Goal: Information Seeking & Learning: Learn about a topic

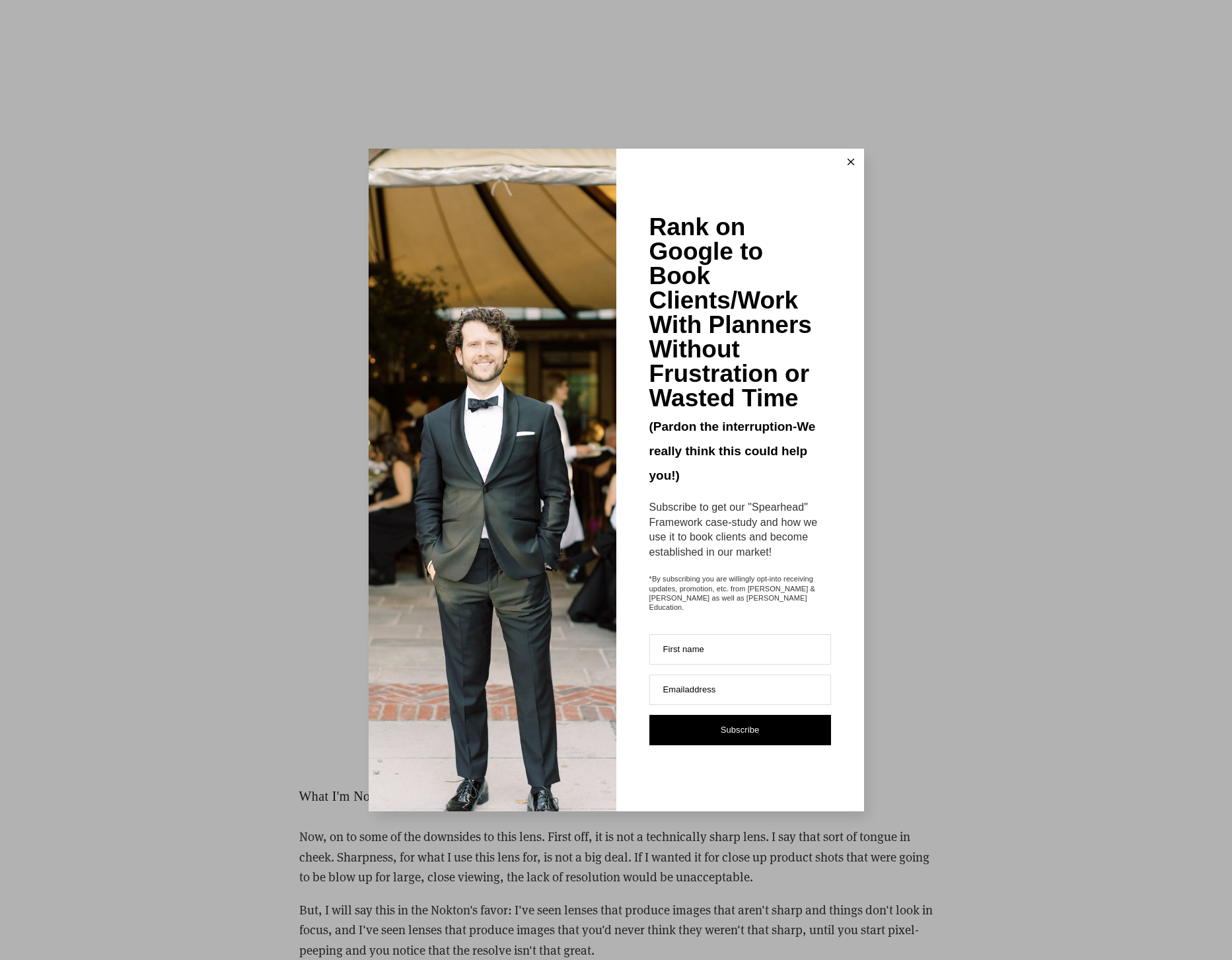
scroll to position [2889, 0]
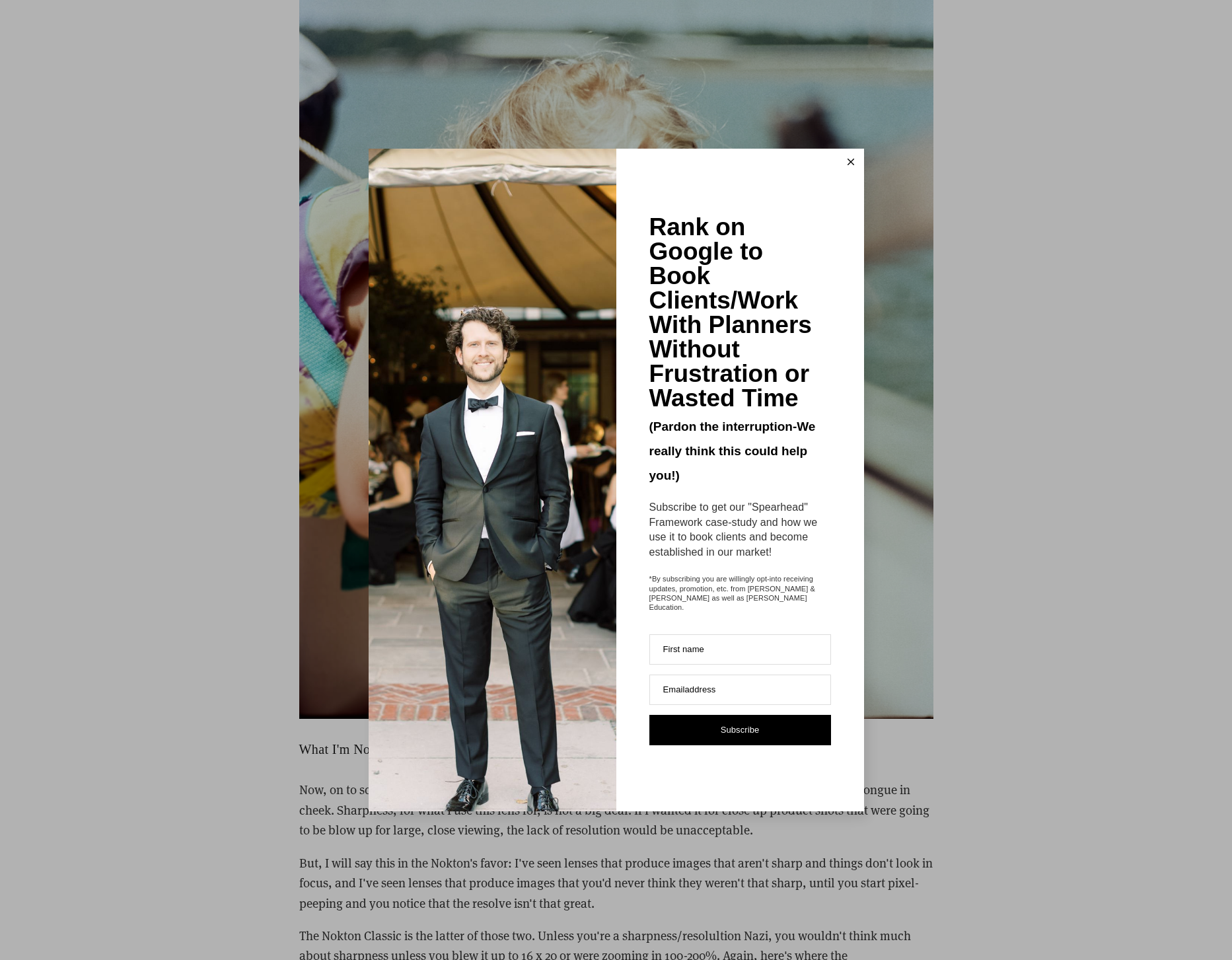
click at [850, 165] on line at bounding box center [850, 162] width 6 height 6
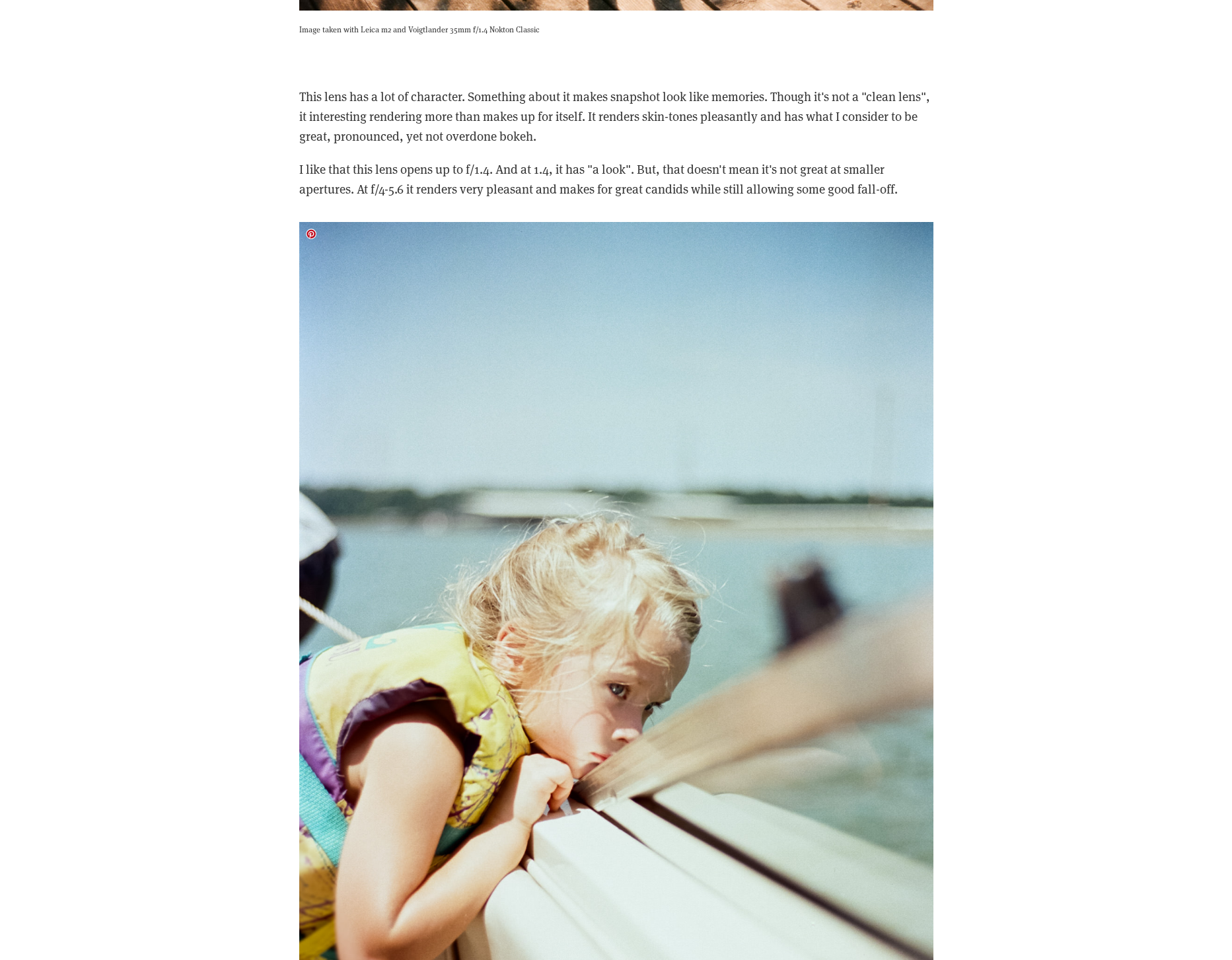
click at [601, 308] on img at bounding box center [616, 700] width 634 height 957
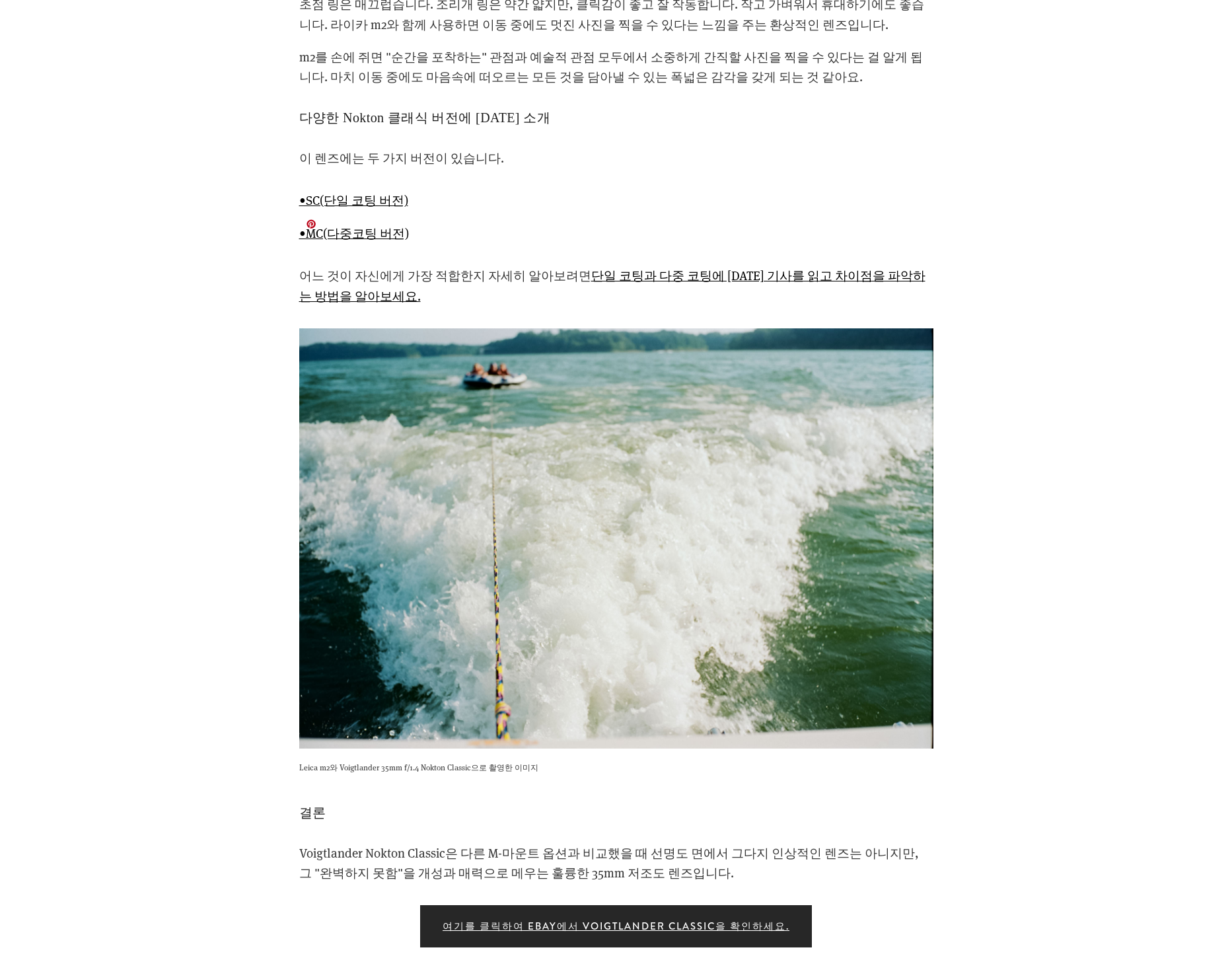
scroll to position [4327, 0]
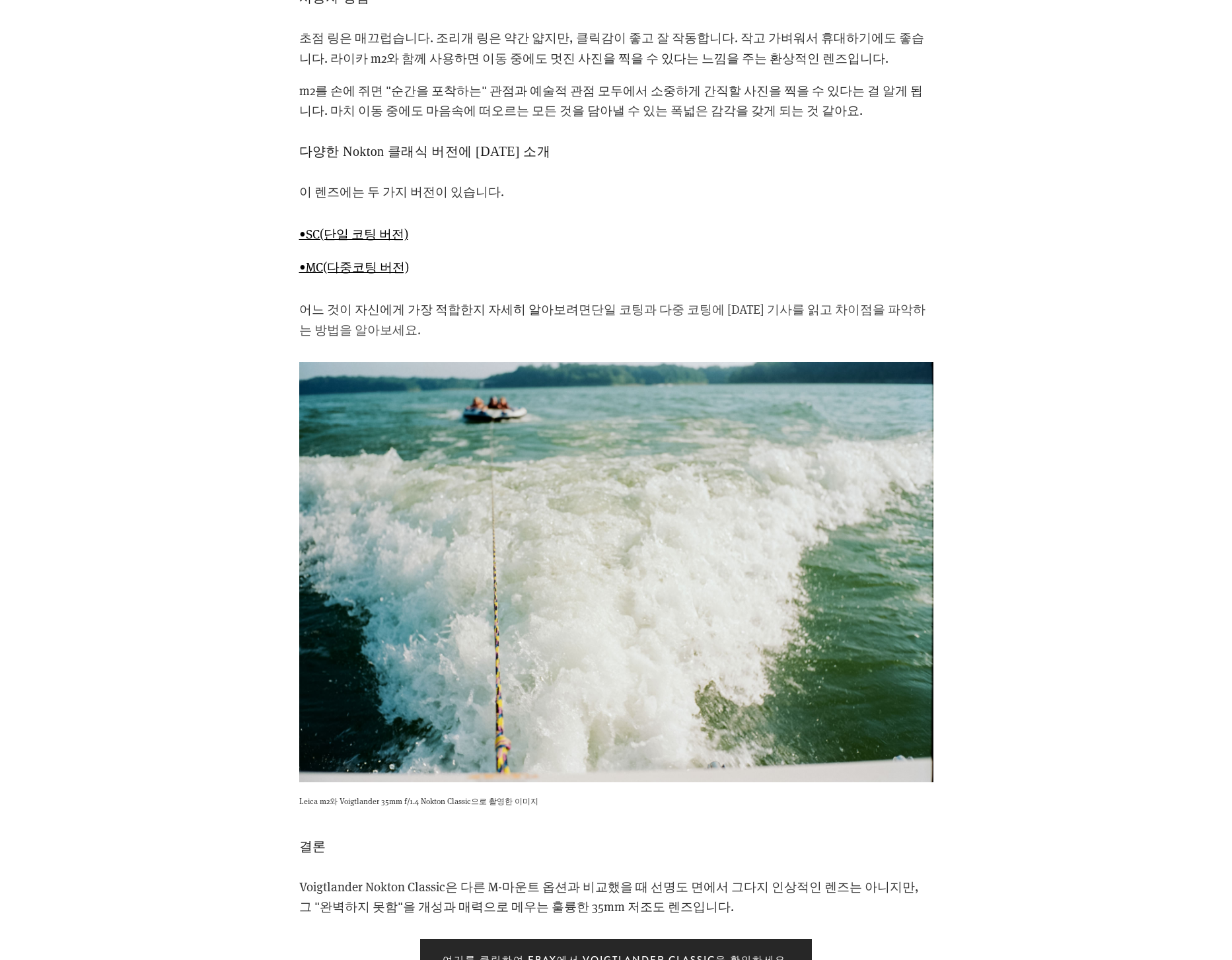
click at [619, 301] on font "단일 코팅과 다중 코팅에 대한 기사를 읽고 차이점을 파악하는 방법을 알아보세요." at bounding box center [612, 319] width 627 height 36
click at [690, 301] on font "단일 코팅과 다중 코팅에 대한 기사를 읽고 차이점을 파악하는 방법을 알아보세요." at bounding box center [612, 319] width 627 height 36
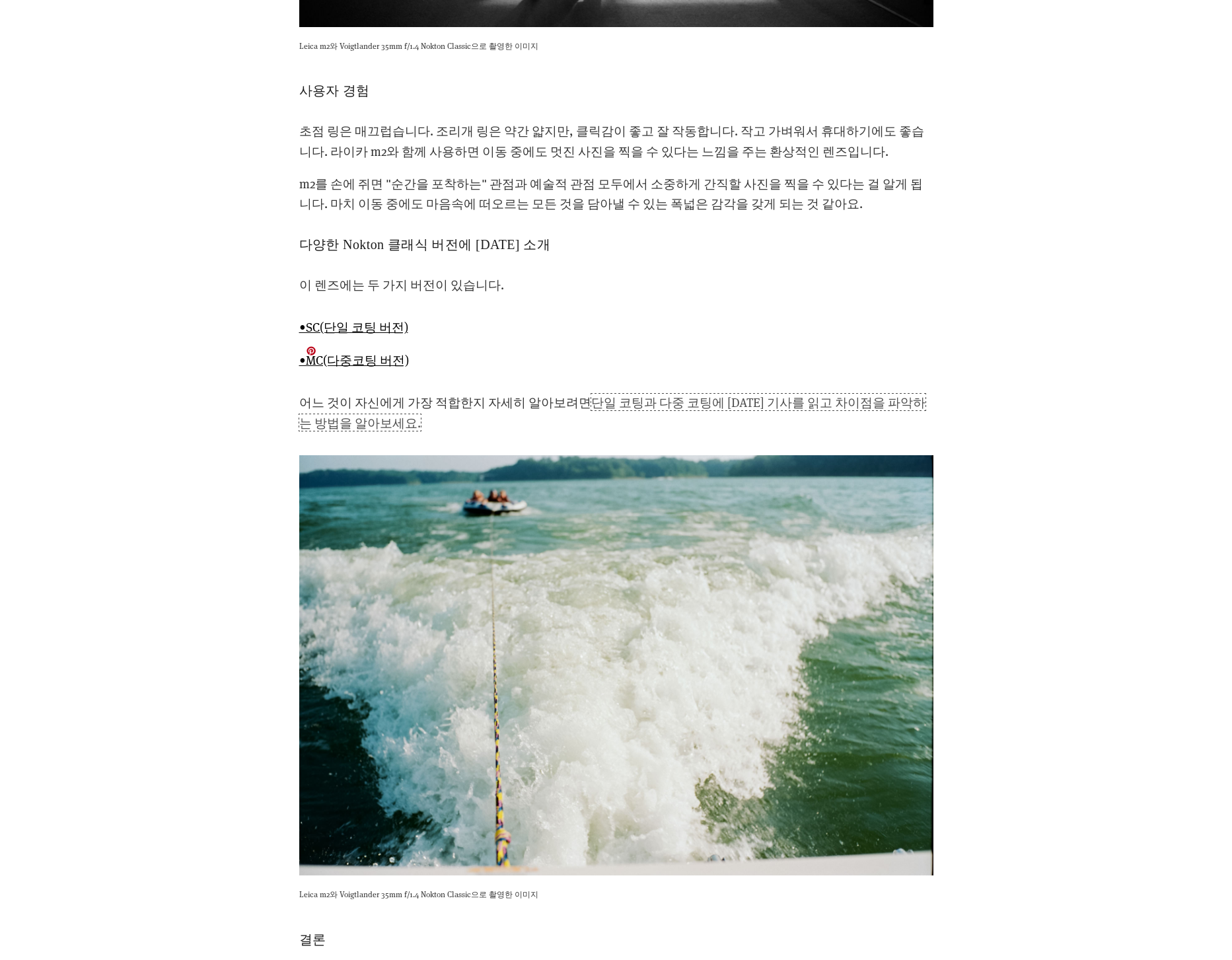
scroll to position [4022, 0]
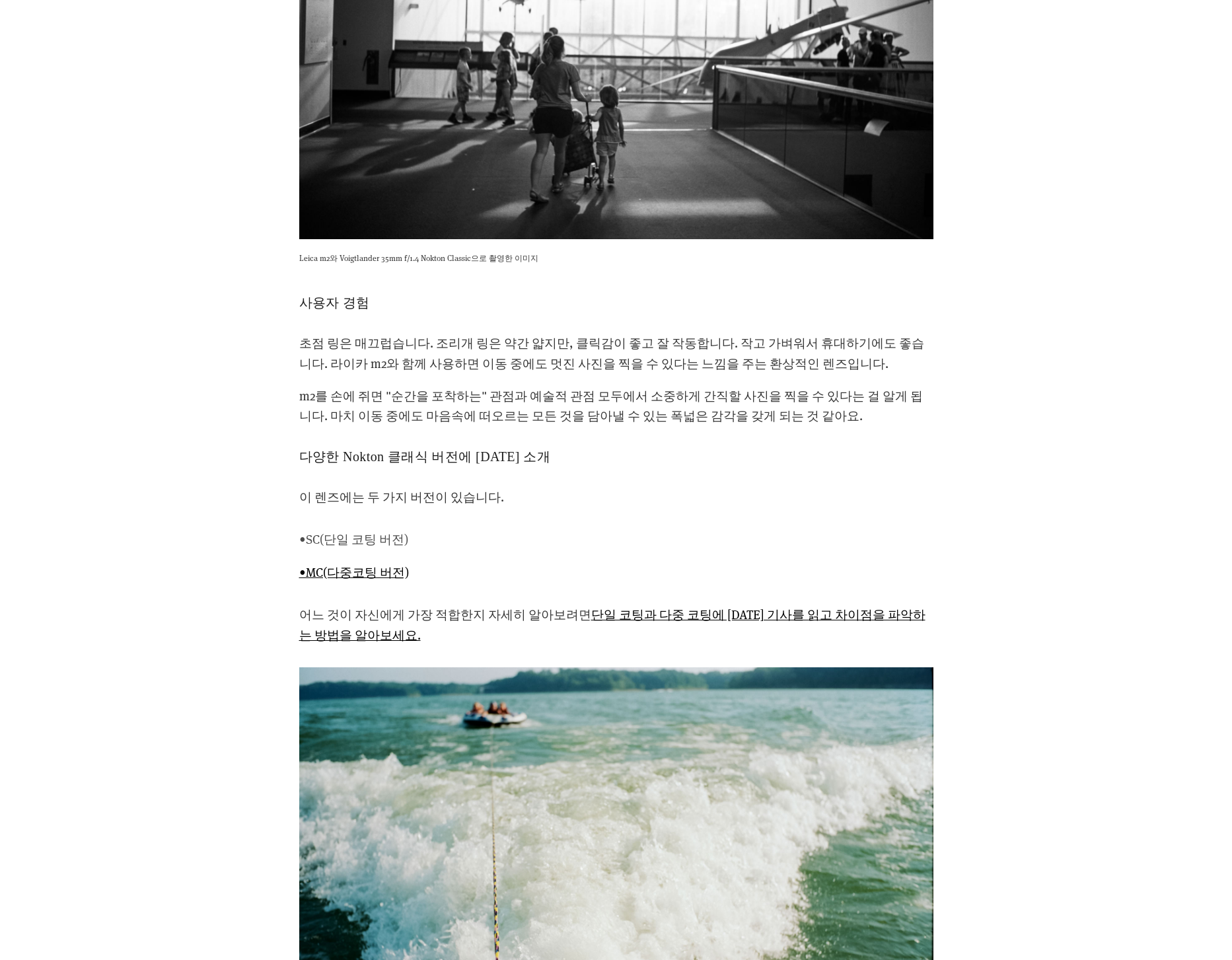
click at [383, 531] on font "•SC(단일 코팅 버전)" at bounding box center [353, 538] width 109 height 16
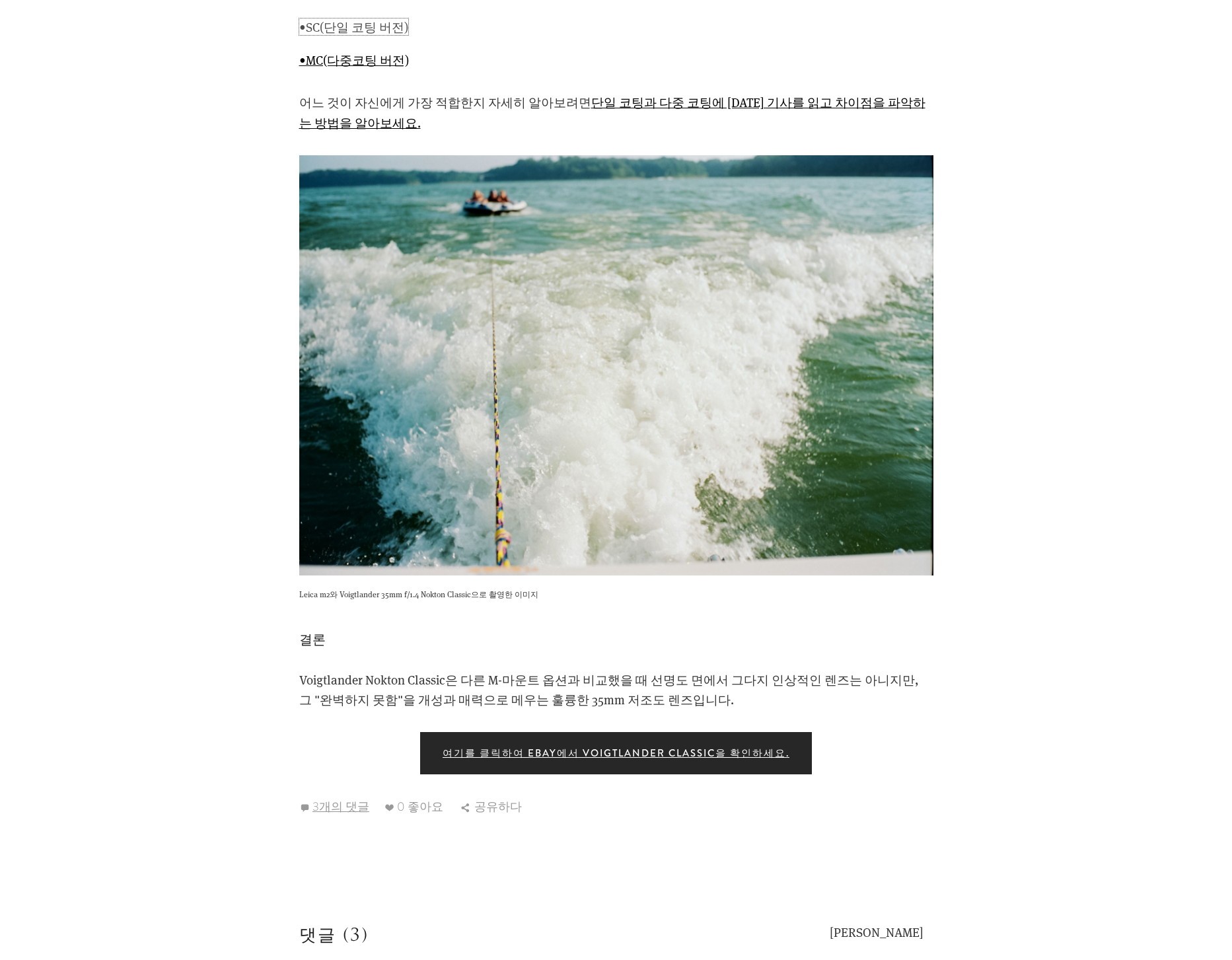
scroll to position [4828, 0]
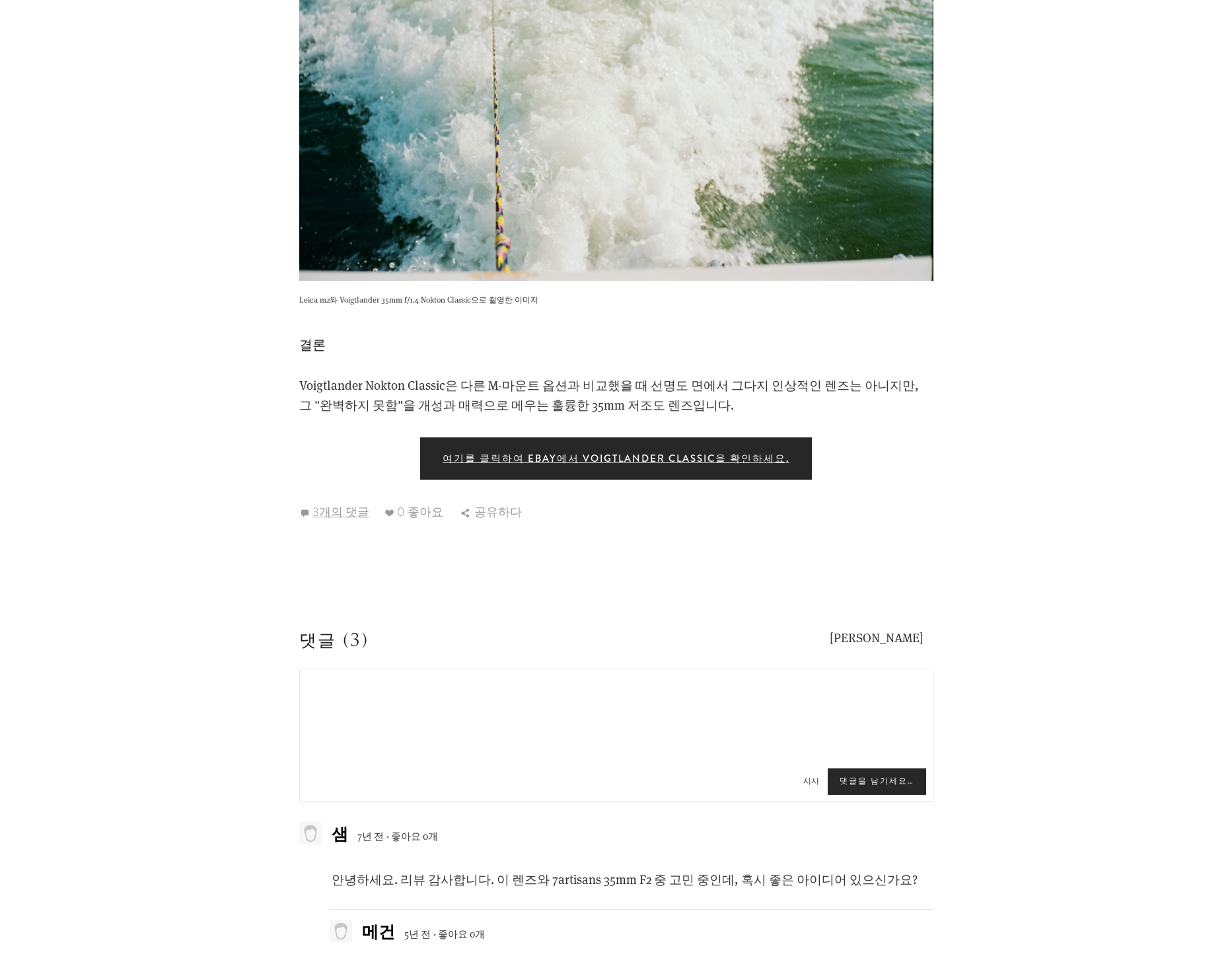
click at [616, 81] on img at bounding box center [616, 70] width 634 height 421
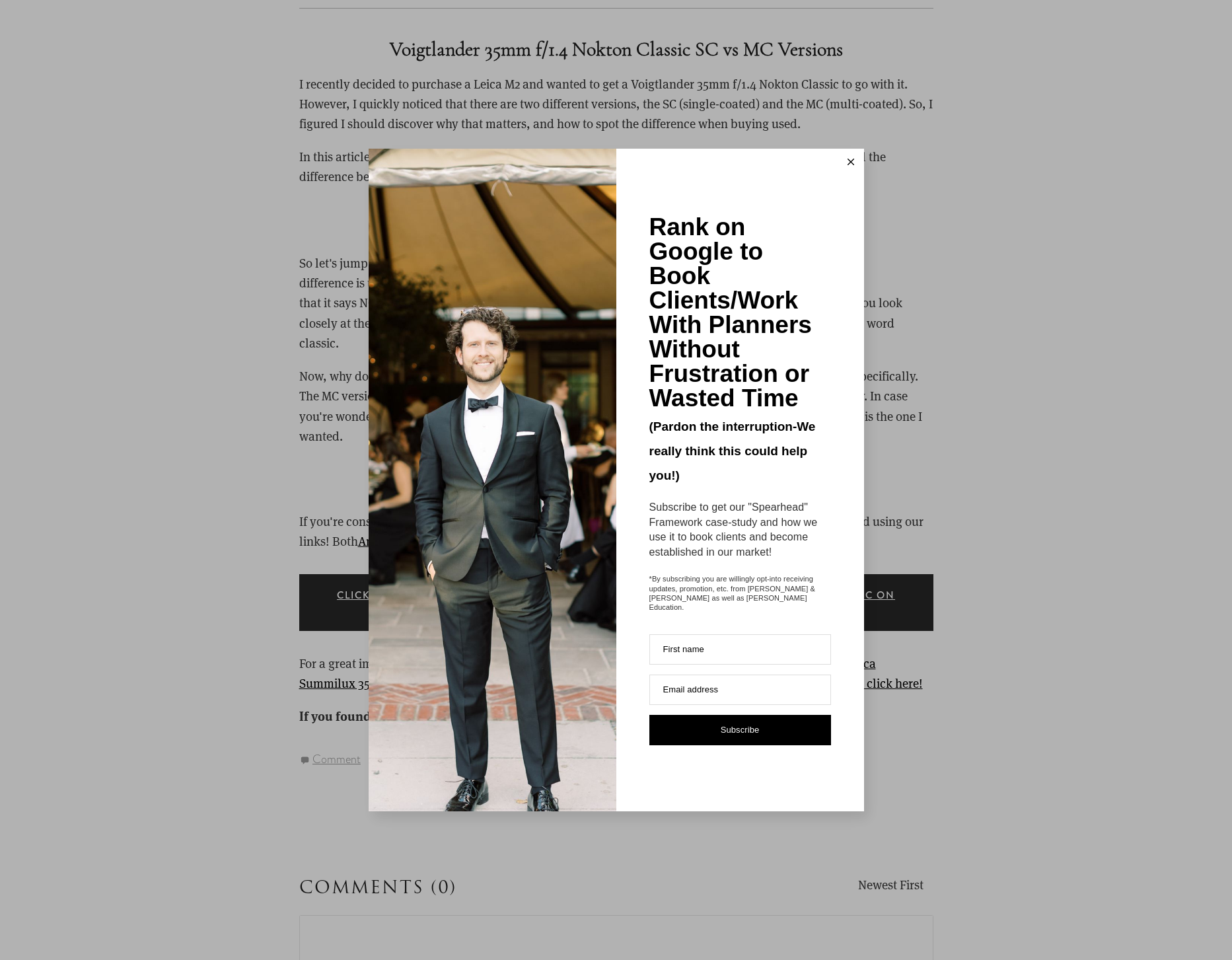
scroll to position [1522, 0]
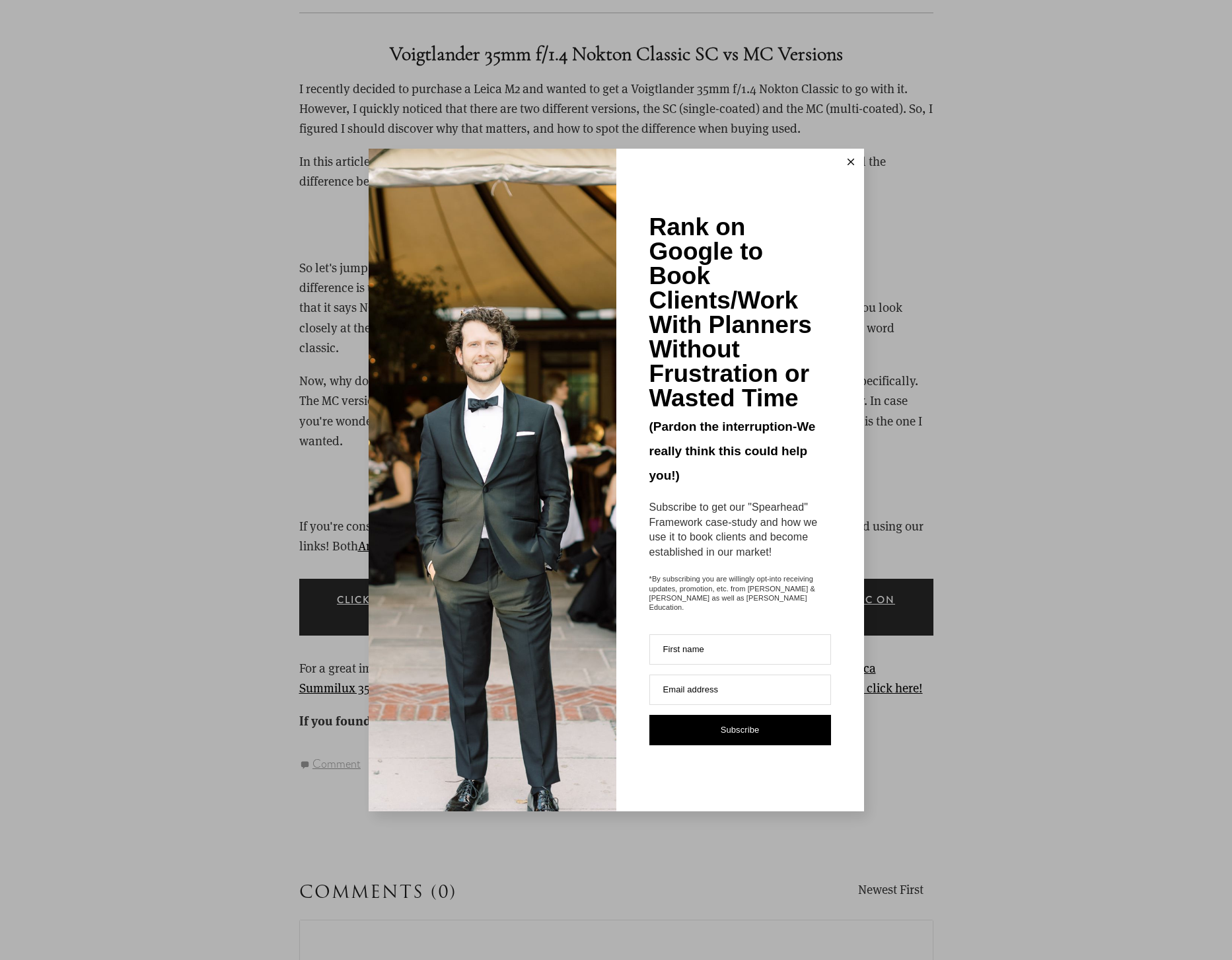
click at [856, 166] on button at bounding box center [850, 161] width 27 height 27
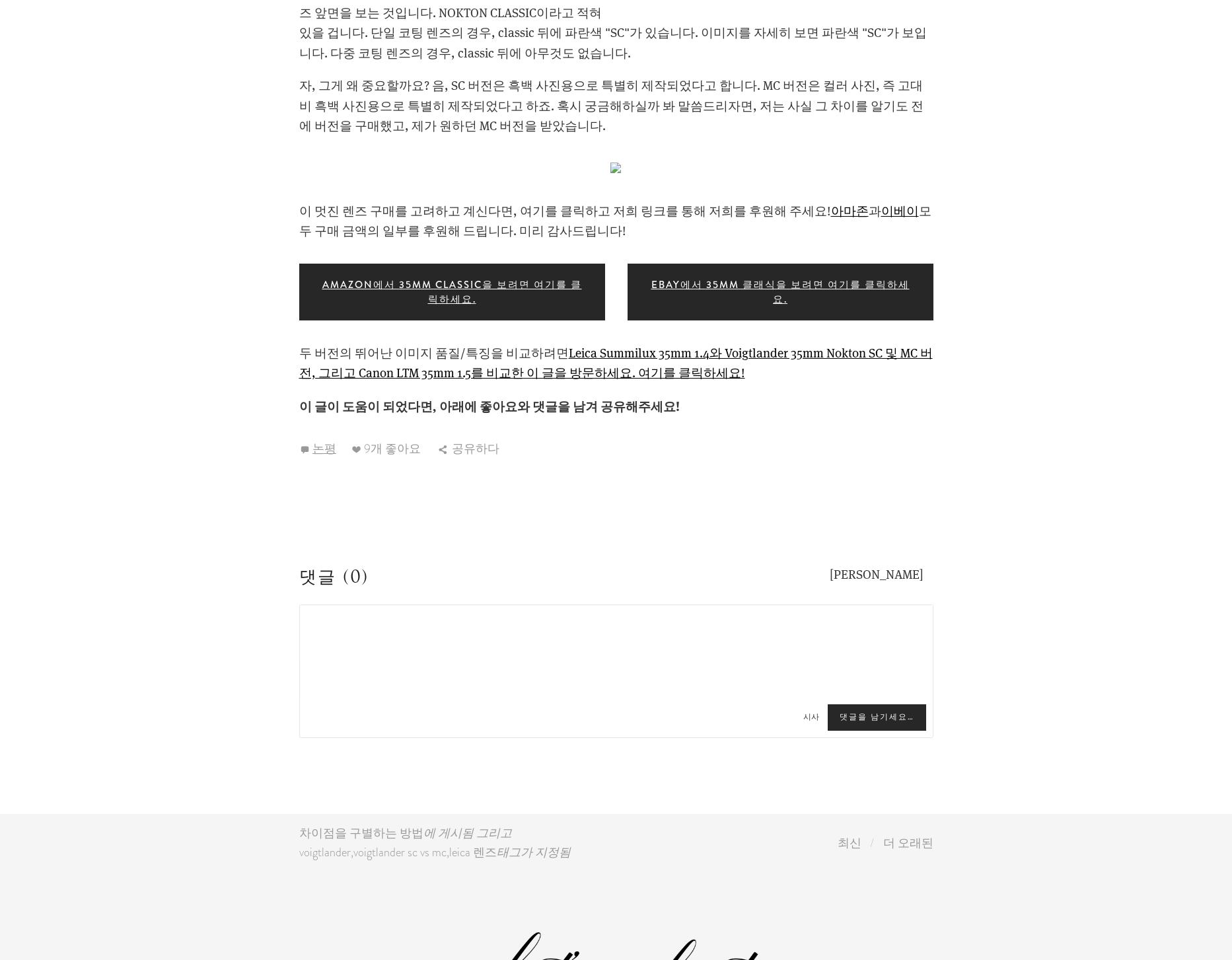
scroll to position [1158, 0]
